Goal: Task Accomplishment & Management: Use online tool/utility

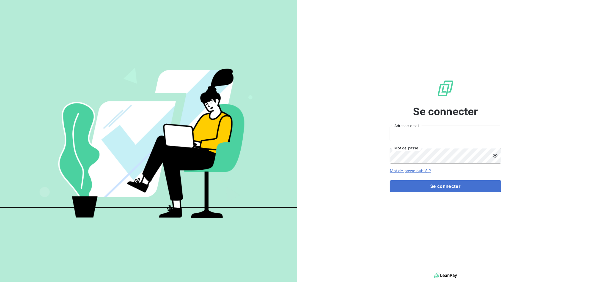
drag, startPoint x: 430, startPoint y: 126, endPoint x: 429, endPoint y: 132, distance: 5.4
click at [430, 128] on input "Adresse email" at bounding box center [445, 134] width 111 height 16
click at [451, 133] on input "Adresse email" at bounding box center [445, 134] width 111 height 16
type input "[EMAIL_ADDRESS][DOMAIN_NAME]"
click at [390, 180] on button "Se connecter" at bounding box center [445, 186] width 111 height 12
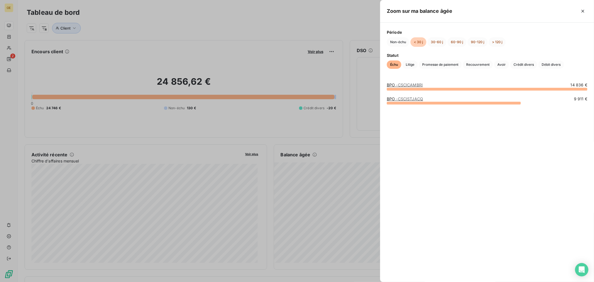
click at [419, 85] on span "- CSCICAMBRI" at bounding box center [409, 84] width 27 height 5
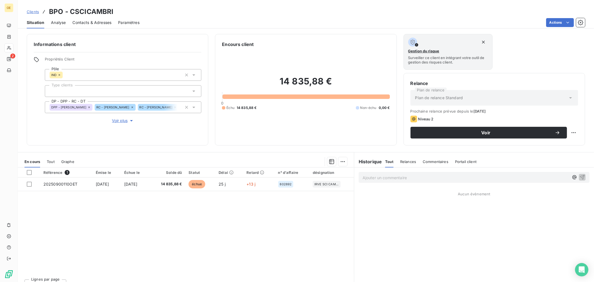
click at [463, 97] on div "Plan de relance Standard" at bounding box center [494, 98] width 168 height 16
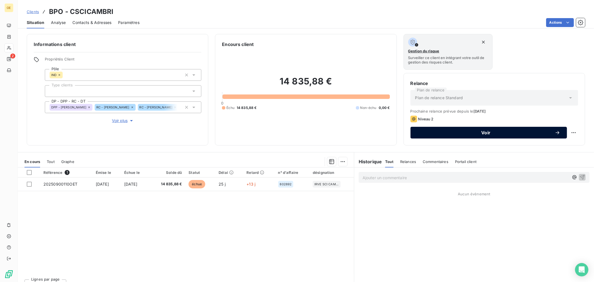
click at [538, 130] on span "Voir" at bounding box center [486, 132] width 138 height 4
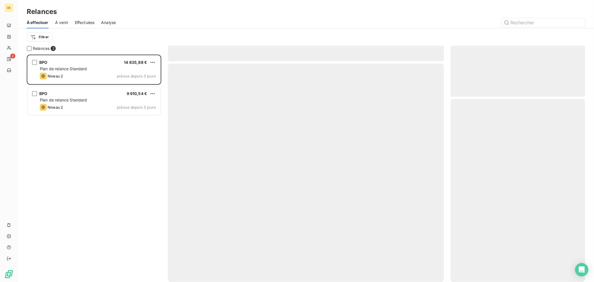
scroll to position [222, 130]
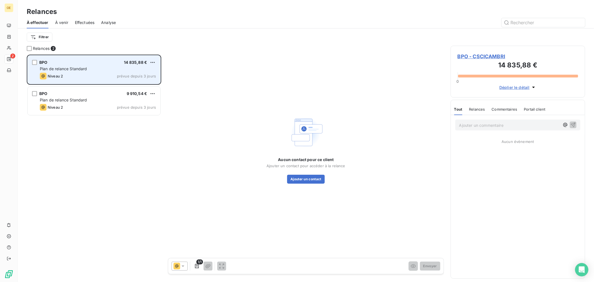
drag, startPoint x: 34, startPoint y: 62, endPoint x: 34, endPoint y: 66, distance: 4.2
click at [34, 62] on div "grid" at bounding box center [34, 62] width 5 height 5
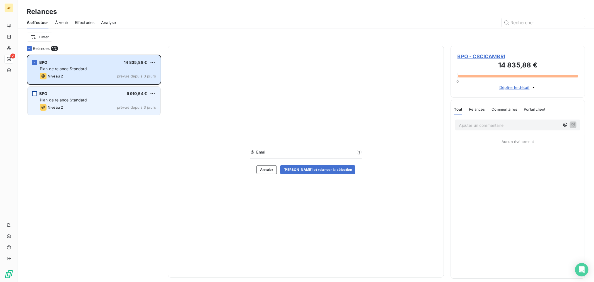
click at [34, 92] on div "grid" at bounding box center [34, 93] width 5 height 5
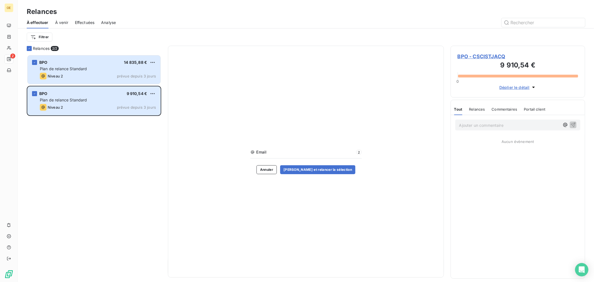
click at [272, 154] on span "Email" at bounding box center [305, 152] width 98 height 6
click at [355, 145] on div "Email 2 Annuler [PERSON_NAME] et relancer la sélection" at bounding box center [306, 162] width 276 height 232
drag, startPoint x: 330, startPoint y: 157, endPoint x: 289, endPoint y: 159, distance: 41.2
click at [321, 157] on div "Email 2" at bounding box center [305, 153] width 111 height 9
click at [58, 18] on div "À venir" at bounding box center [61, 23] width 13 height 12
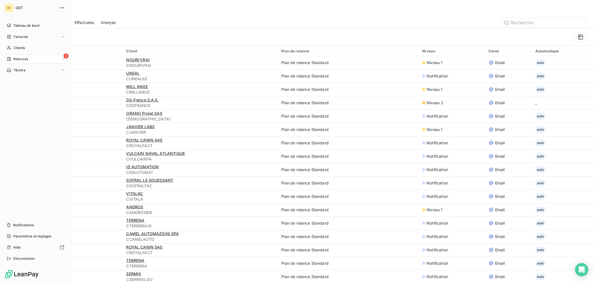
click at [10, 58] on icon at bounding box center [9, 59] width 4 height 4
click at [32, 70] on div "À effectuer" at bounding box center [38, 70] width 55 height 9
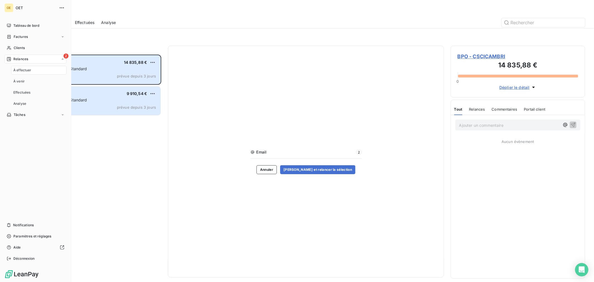
scroll to position [222, 130]
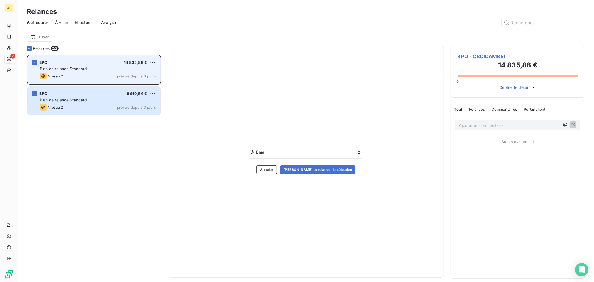
click at [119, 75] on span "prévue depuis 3 jours" at bounding box center [136, 76] width 39 height 4
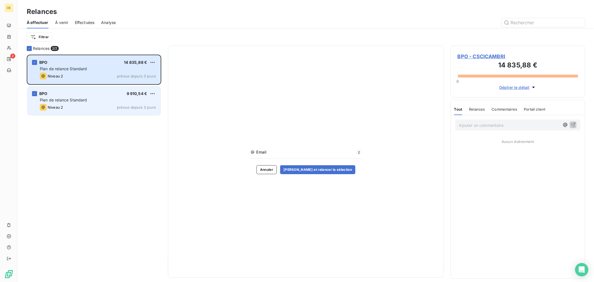
click at [37, 92] on div "BPO 9 910,54 € Plan de relance Standard Niveau 2 prévue depuis 3 jours" at bounding box center [94, 101] width 133 height 28
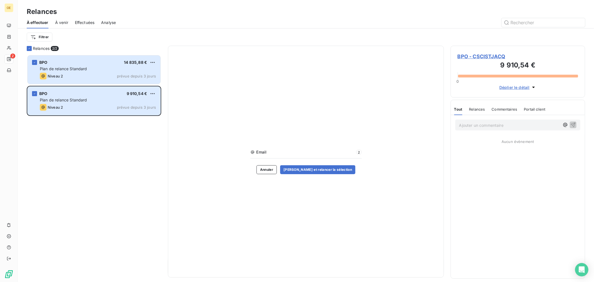
click at [133, 118] on div "BPO 14 835,88 € Plan de relance Standard Niveau 2 prévue depuis 3 jours BPO 9 9…" at bounding box center [94, 168] width 134 height 227
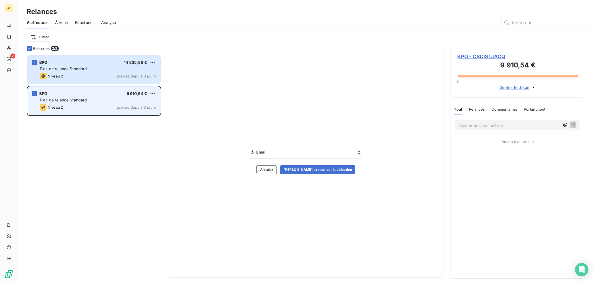
drag, startPoint x: 34, startPoint y: 92, endPoint x: 35, endPoint y: 109, distance: 17.0
click at [34, 92] on icon "grid" at bounding box center [34, 93] width 3 height 3
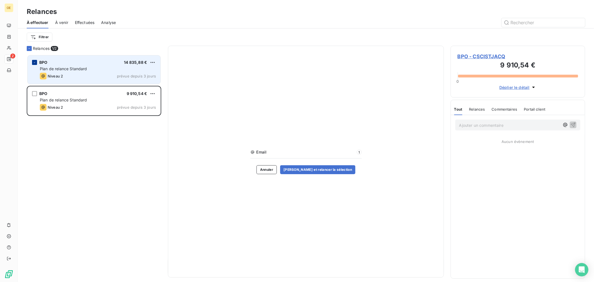
click at [35, 60] on div "grid" at bounding box center [34, 62] width 5 height 5
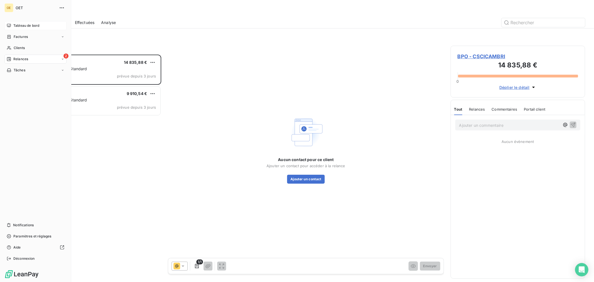
click at [14, 23] on span "Tableau de bord" at bounding box center [26, 25] width 26 height 5
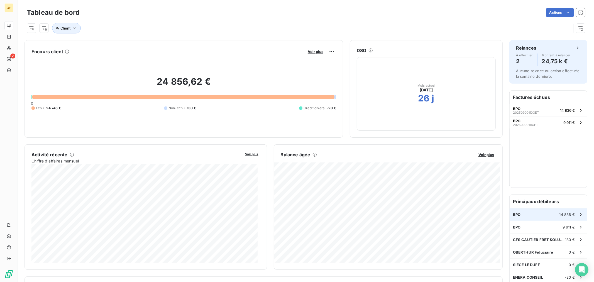
click at [553, 213] on div "BPO 14 836 €" at bounding box center [548, 214] width 77 height 12
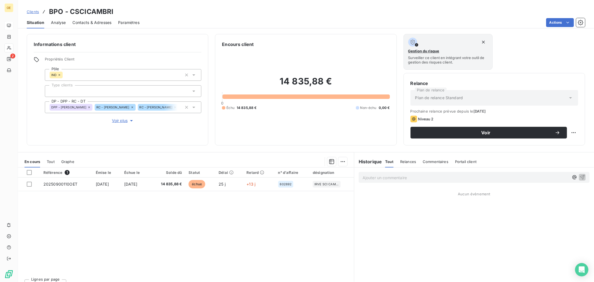
click at [433, 160] on span "Commentaires" at bounding box center [436, 161] width 26 height 4
click at [422, 181] on p "Ajouter un commentaire ﻿" at bounding box center [466, 177] width 206 height 7
click at [466, 174] on div "Relance effectué attente de paiement cette semaine" at bounding box center [474, 177] width 231 height 10
copy div "Relance effectué attente de paiement cette semaine"
click at [439, 176] on span "Relance effectué attente de paiement cette" at bounding box center [403, 177] width 81 height 5
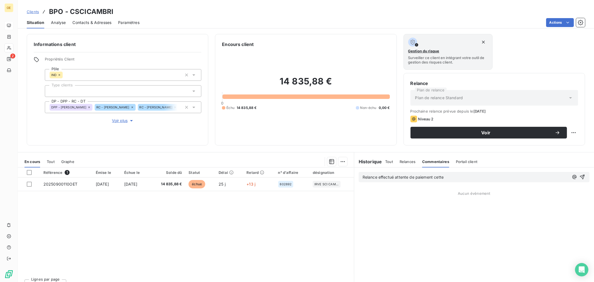
click at [442, 177] on p "Relance effectué attente de paiement cette" at bounding box center [466, 177] width 206 height 6
copy span "Relance effectué attente de paiement cette semaine"
click at [580, 177] on icon "button" at bounding box center [582, 177] width 5 height 5
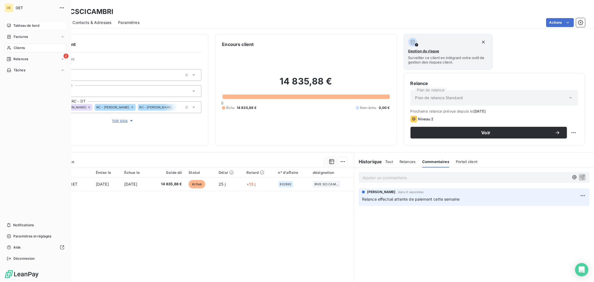
click at [23, 25] on span "Tableau de bord" at bounding box center [26, 25] width 26 height 5
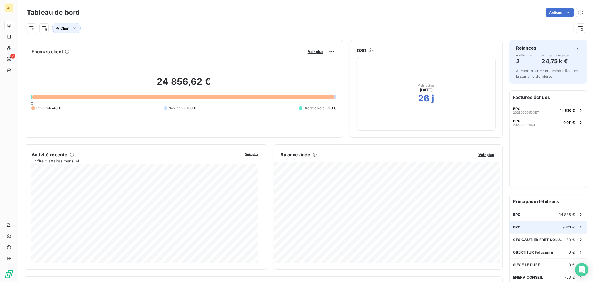
click at [532, 227] on div "BPO 9 911 €" at bounding box center [548, 227] width 77 height 12
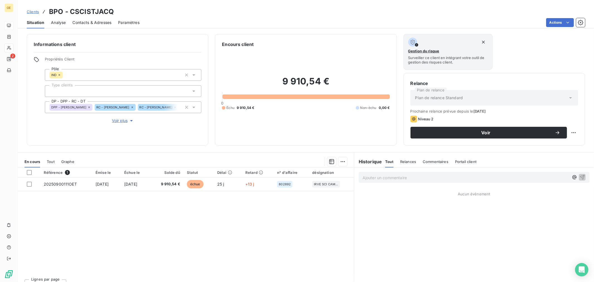
click at [422, 178] on p "Ajouter un commentaire ﻿" at bounding box center [466, 177] width 206 height 7
click at [579, 177] on icon "button" at bounding box center [582, 177] width 6 height 6
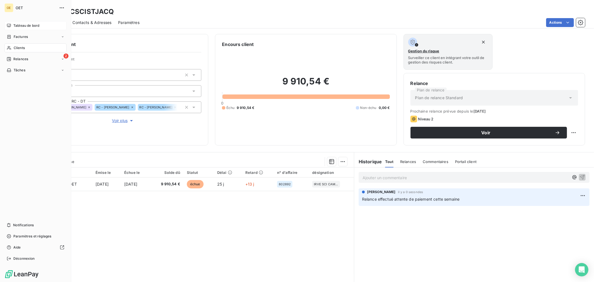
click at [20, 25] on span "Tableau de bord" at bounding box center [26, 25] width 26 height 5
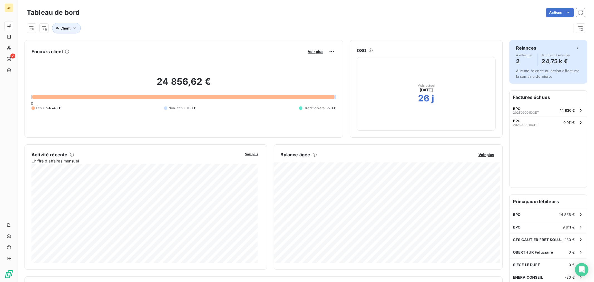
click at [564, 48] on div "Relances" at bounding box center [548, 48] width 65 height 7
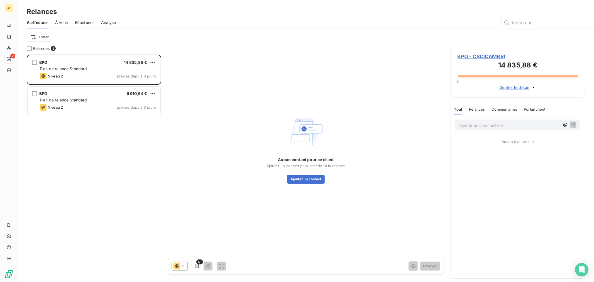
scroll to position [222, 130]
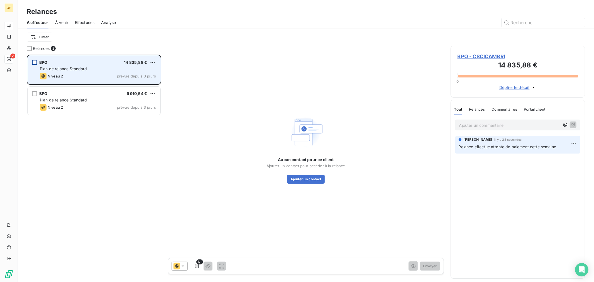
click at [36, 62] on div "grid" at bounding box center [34, 62] width 5 height 5
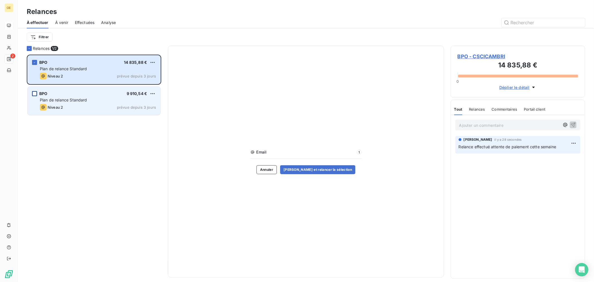
click at [33, 94] on div "grid" at bounding box center [34, 93] width 5 height 5
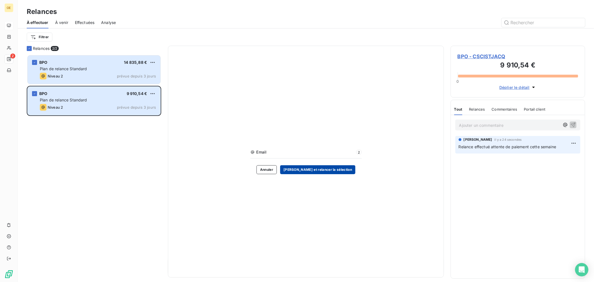
click at [338, 171] on button "[PERSON_NAME] et relancer la sélection" at bounding box center [317, 169] width 75 height 9
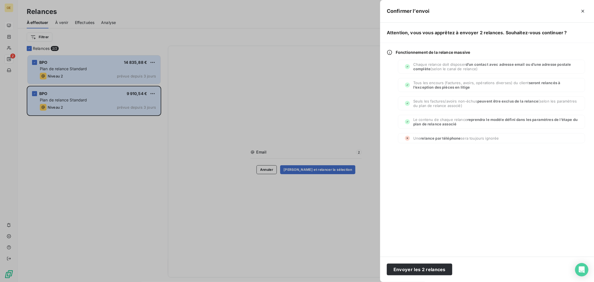
click at [285, 225] on div at bounding box center [297, 141] width 594 height 282
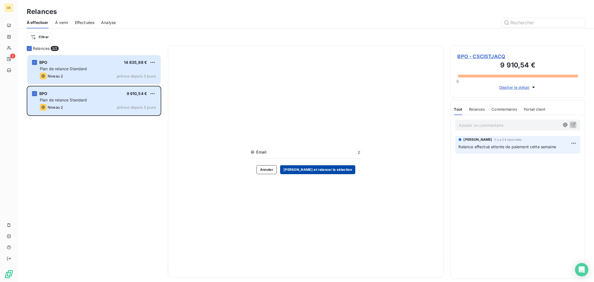
click at [339, 170] on button "[PERSON_NAME] et relancer la sélection" at bounding box center [317, 169] width 75 height 9
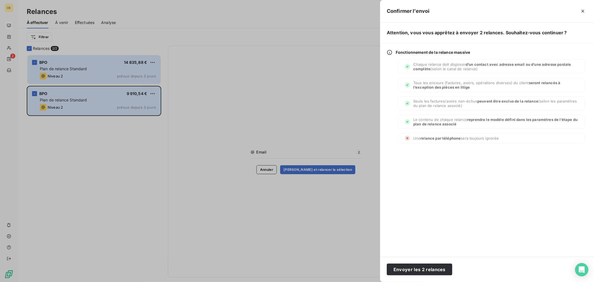
drag, startPoint x: 283, startPoint y: 90, endPoint x: 221, endPoint y: 92, distance: 62.4
click at [282, 90] on div at bounding box center [297, 141] width 594 height 282
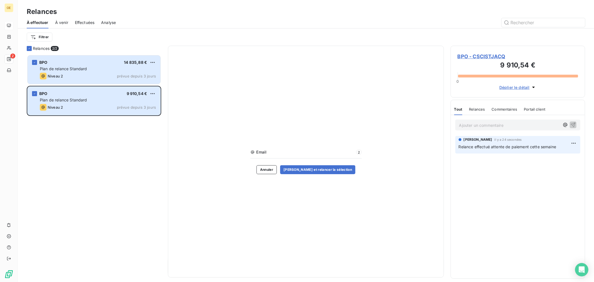
drag, startPoint x: 521, startPoint y: 227, endPoint x: 593, endPoint y: 48, distance: 192.6
click at [522, 227] on div "Ajouter un commentaire ﻿ [PERSON_NAME] il y a 24 secondes Relance effectué atte…" at bounding box center [518, 196] width 134 height 163
